Goal: Communication & Community: Answer question/provide support

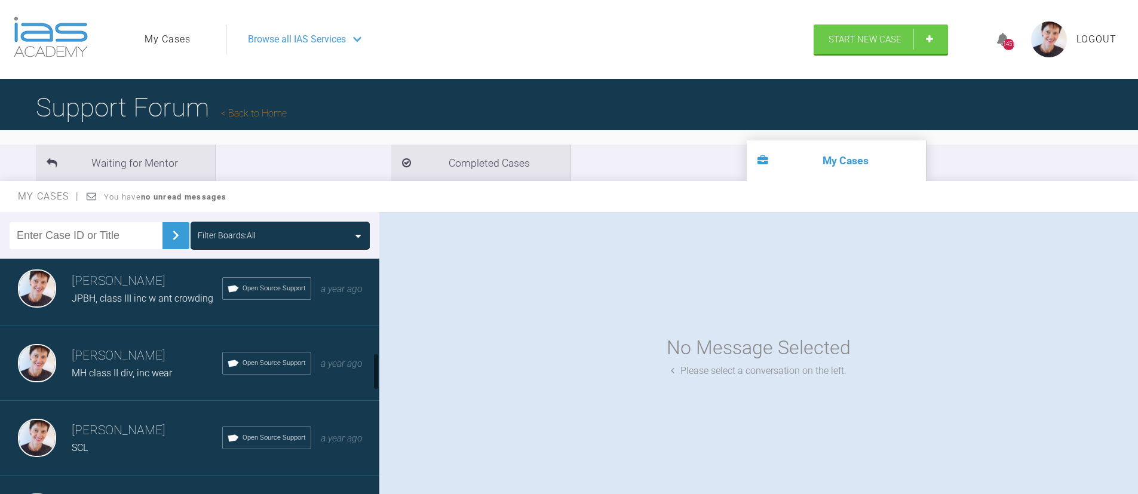
scroll to position [608, 0]
drag, startPoint x: 376, startPoint y: 283, endPoint x: 383, endPoint y: 378, distance: 94.7
click at [383, 378] on div "Filter Boards: All [PERSON_NAME] CSR ant wear, class II IAS Fixed Braces [DATE]…" at bounding box center [569, 364] width 1138 height 304
click at [248, 365] on span "Open Source Support" at bounding box center [274, 359] width 63 height 11
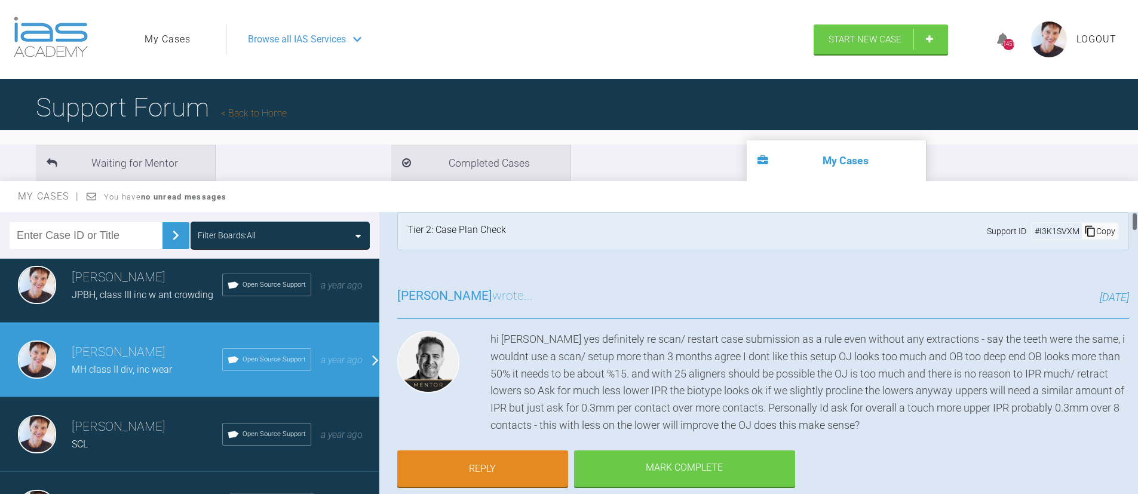
scroll to position [0, 0]
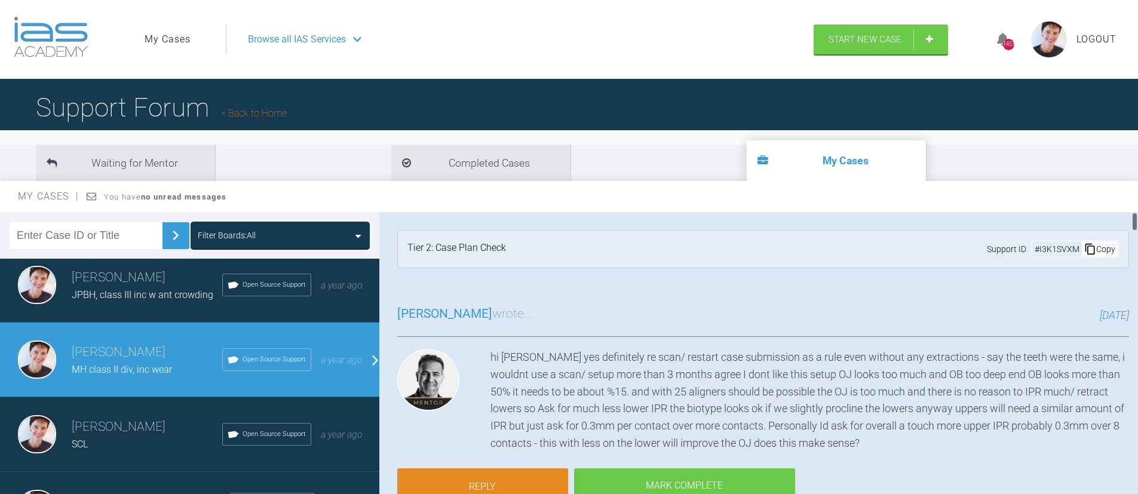
drag, startPoint x: 1134, startPoint y: 220, endPoint x: 1060, endPoint y: 235, distance: 74.9
click at [1122, 210] on div "My Cases You have no unread messages Filter Boards: All [PERSON_NAME] CSR ant w…" at bounding box center [569, 348] width 1138 height 335
click at [514, 479] on link "Reply" at bounding box center [482, 488] width 171 height 37
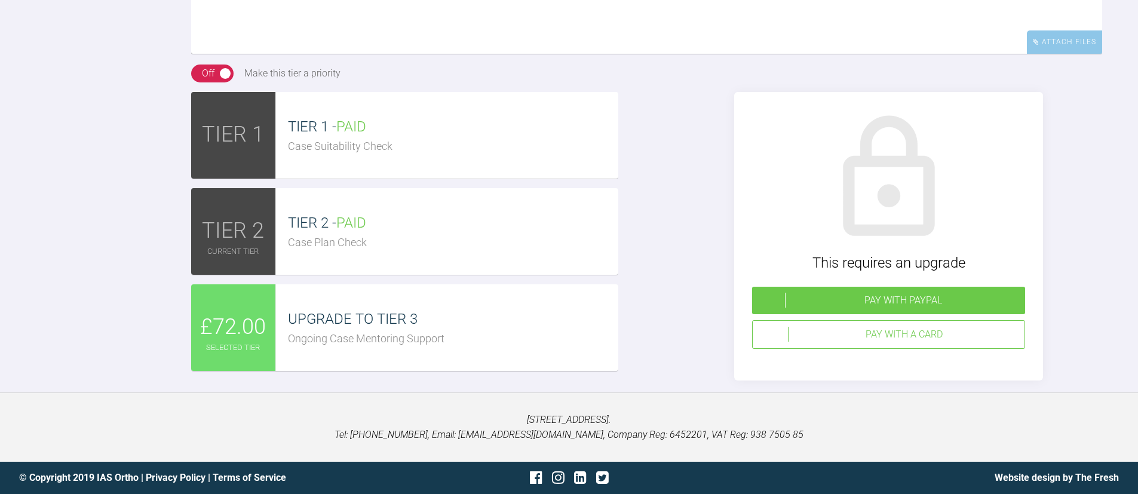
scroll to position [8093, 0]
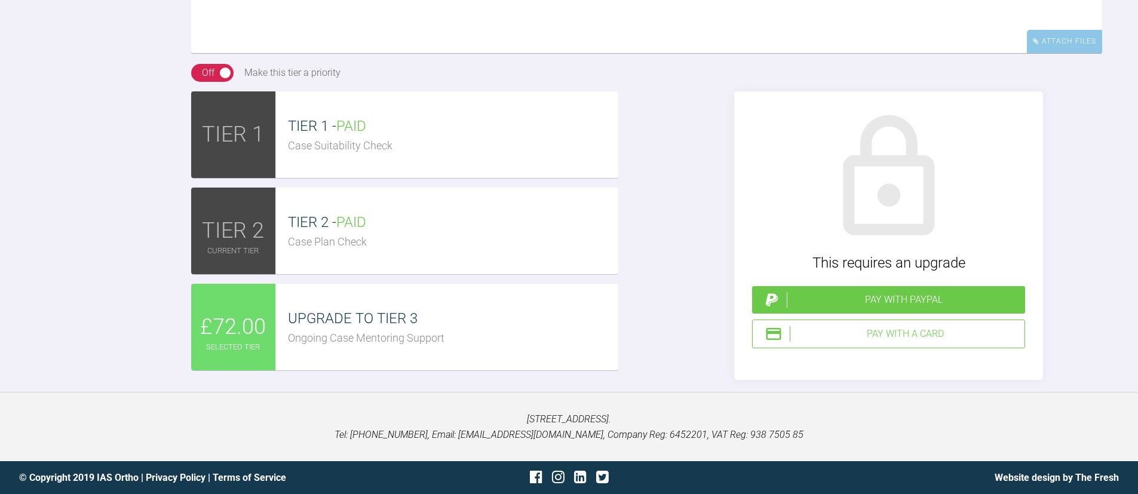
drag, startPoint x: 649, startPoint y: 215, endPoint x: 647, endPoint y: 165, distance: 50.2
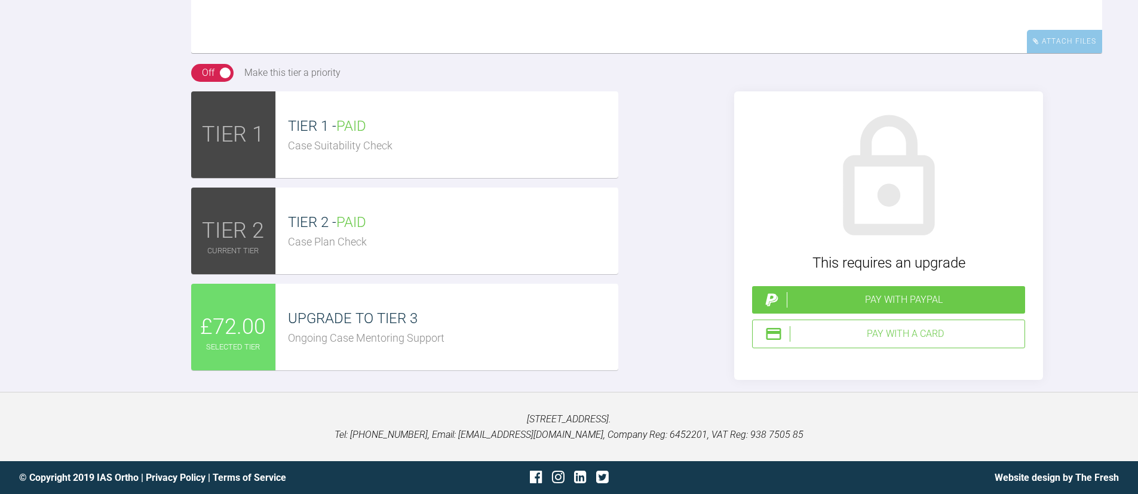
drag, startPoint x: 588, startPoint y: 241, endPoint x: 191, endPoint y: 192, distance: 400.2
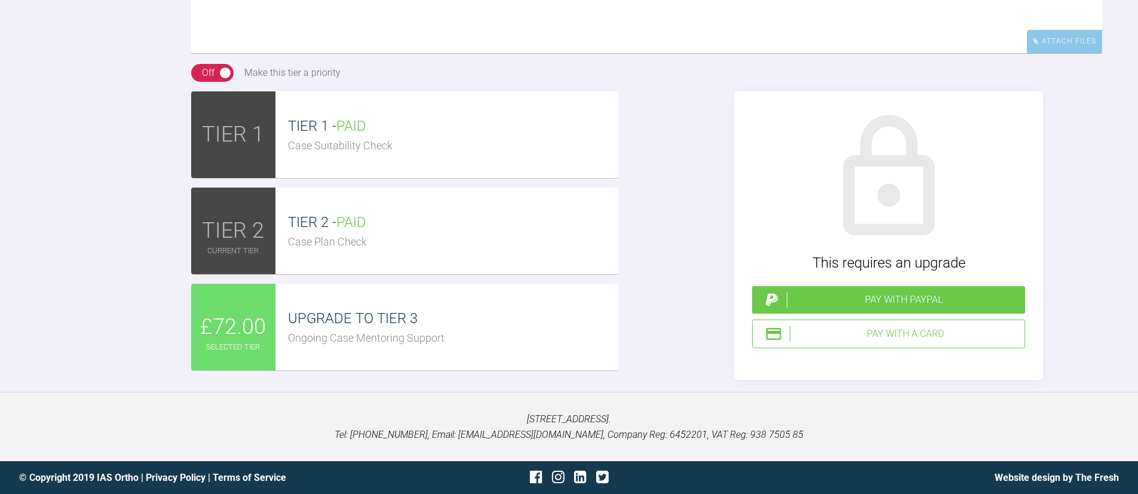
type textarea "Hi Tif. Would you mind havng a look at the latest set up of tx plan, please. Th…"
drag, startPoint x: 498, startPoint y: 231, endPoint x: 157, endPoint y: 176, distance: 345.5
click at [157, 176] on div "Reply To Tif [PERSON_NAME] Hi Tif. Would you mind havng a look at the latest se…" at bounding box center [569, 127] width 1138 height 505
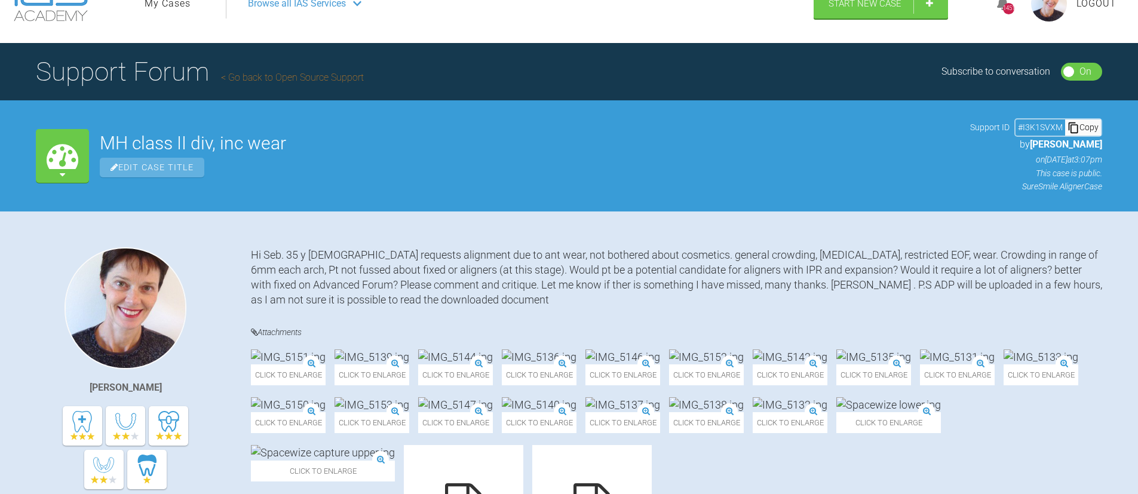
scroll to position [0, 0]
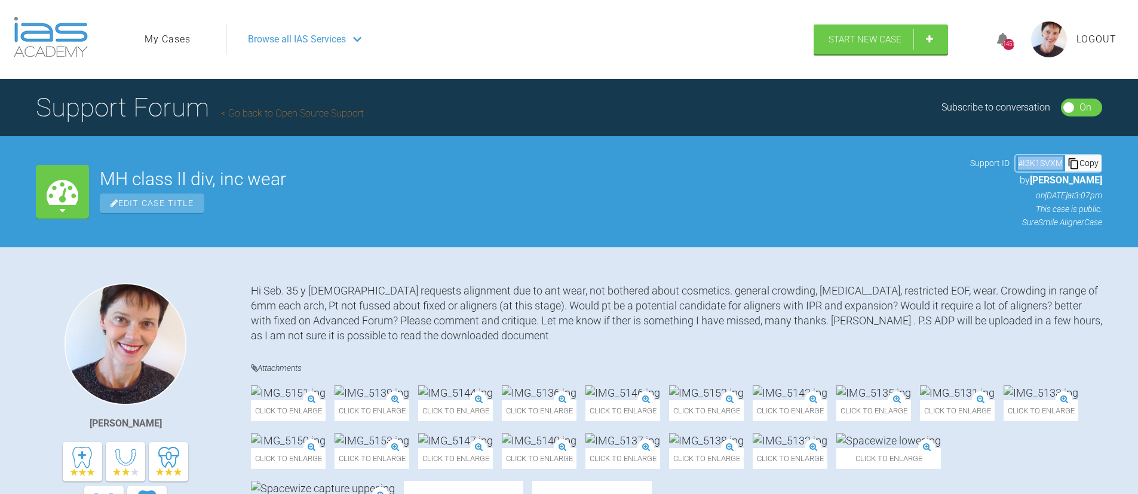
drag, startPoint x: 1020, startPoint y: 162, endPoint x: 1066, endPoint y: 163, distance: 46.0
click at [1066, 163] on div "# I3K1SVXM Copy" at bounding box center [1058, 163] width 88 height 18
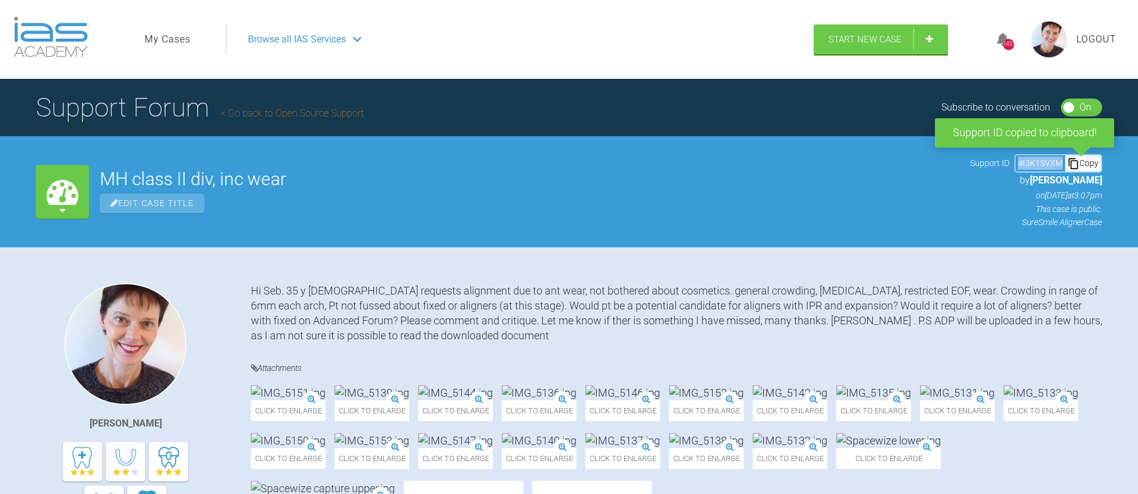
copy div "# I3K1SVXM"
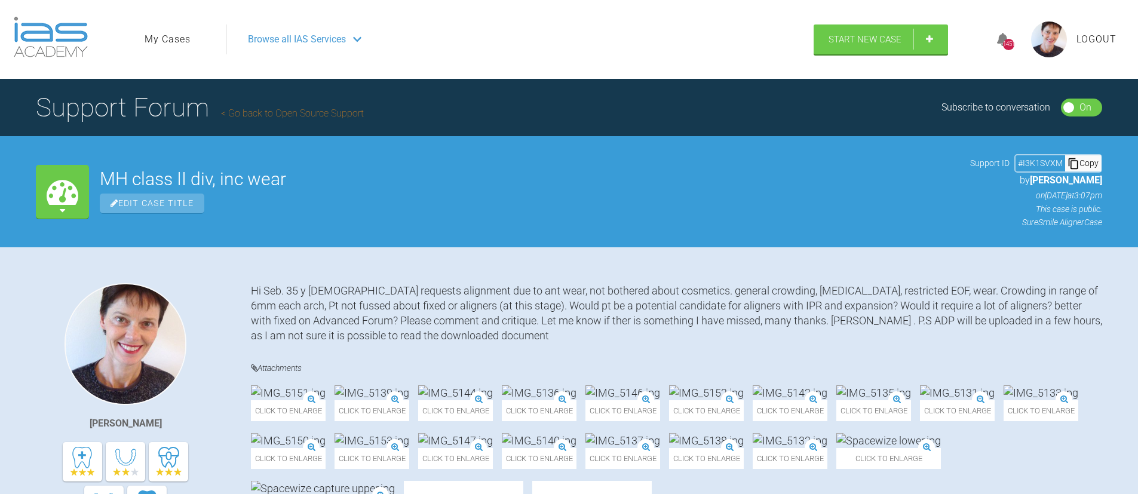
click at [357, 39] on icon at bounding box center [357, 39] width 8 height 5
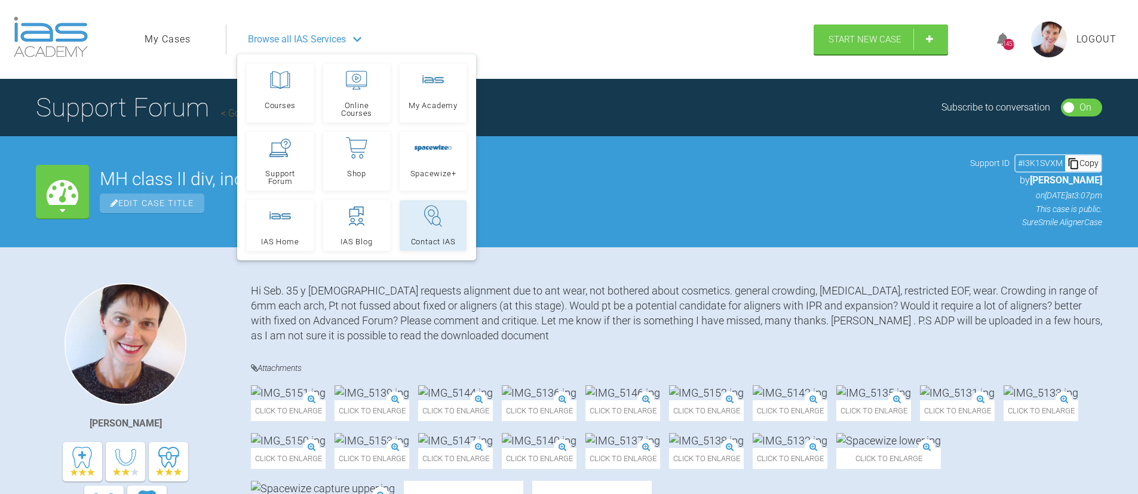
click at [434, 221] on icon at bounding box center [433, 216] width 22 height 24
